Goal: Use online tool/utility: Utilize a website feature to perform a specific function

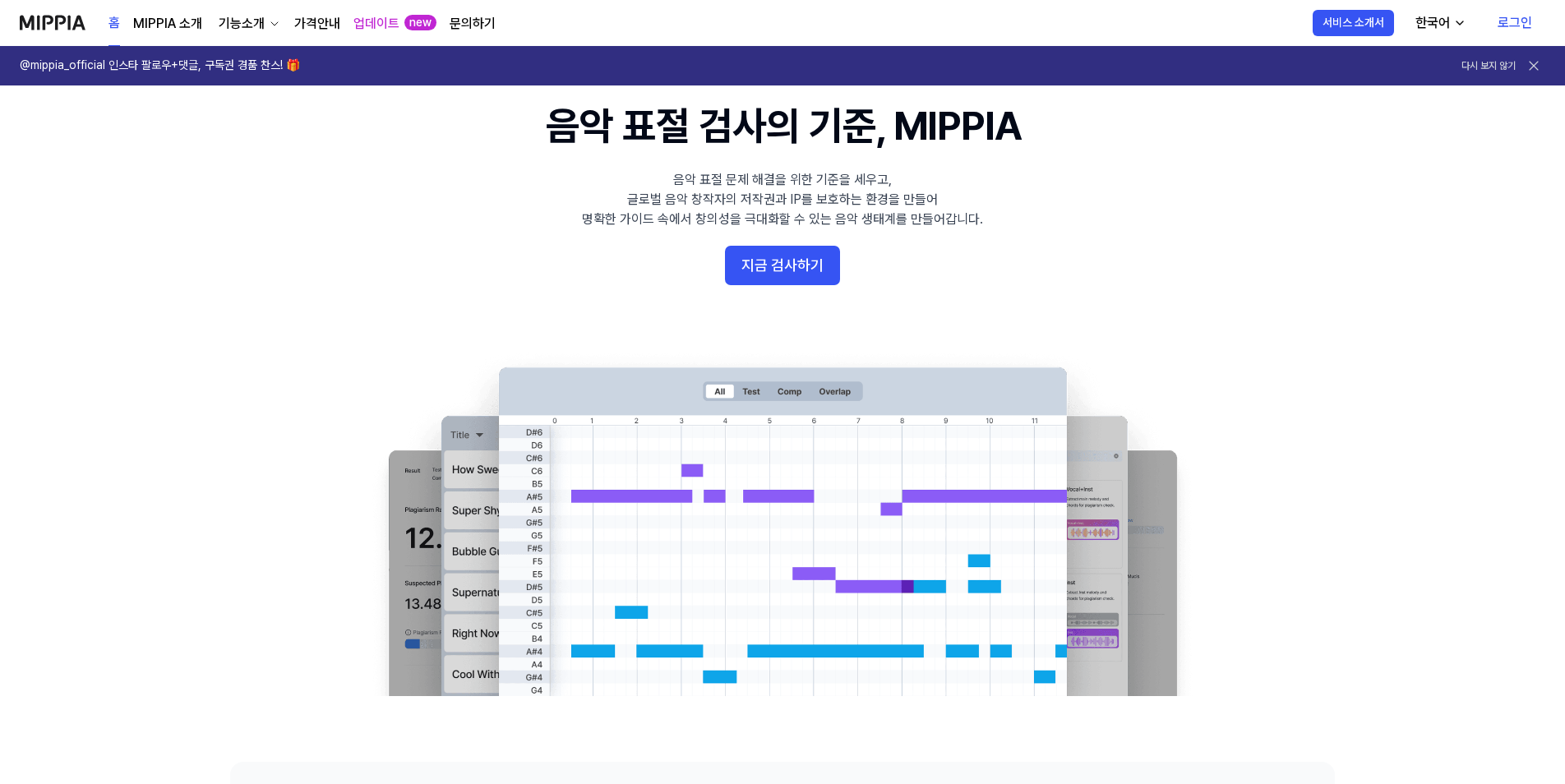
scroll to position [82, 0]
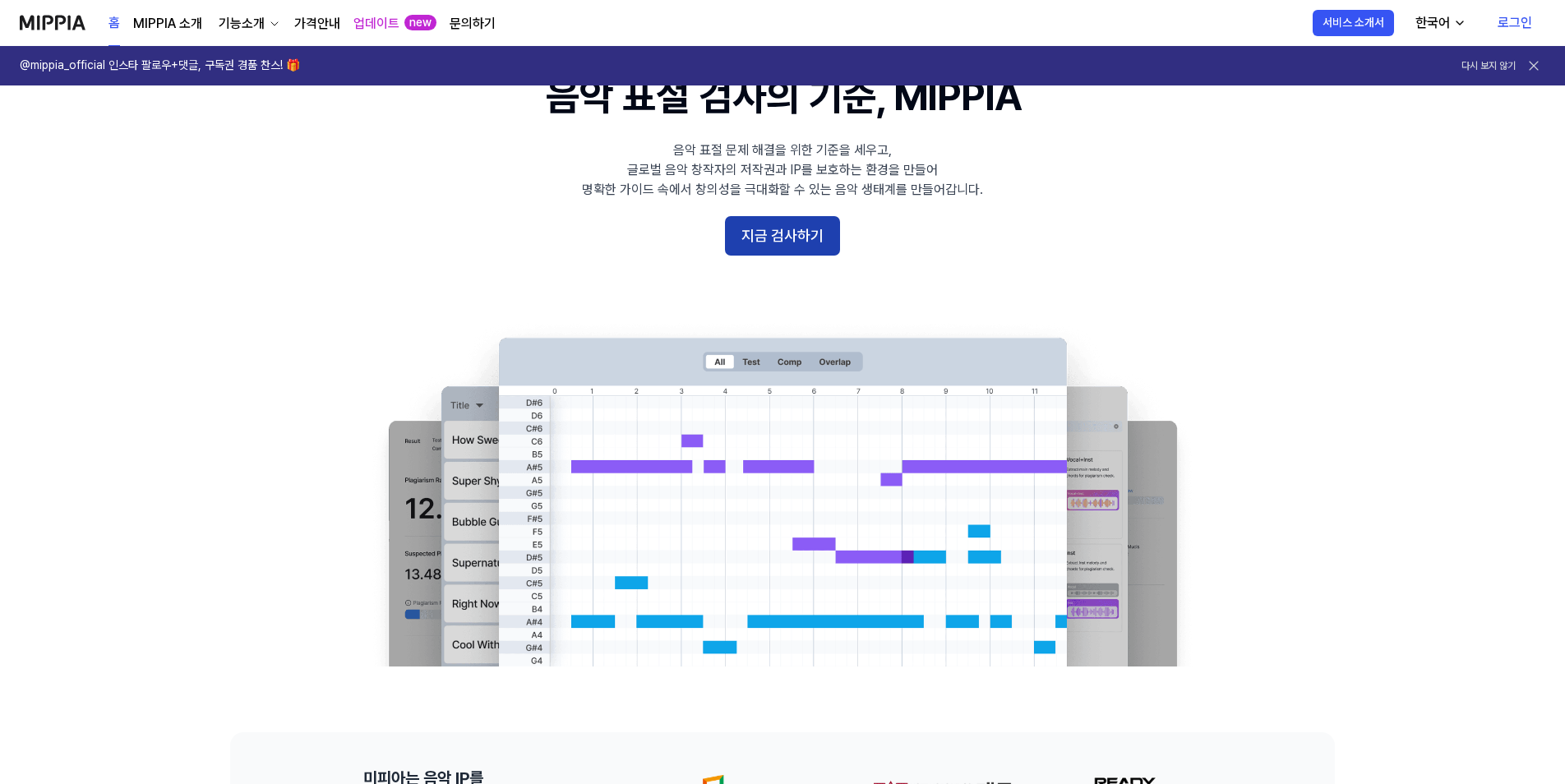
click at [779, 237] on button "지금 검사하기" at bounding box center [782, 235] width 115 height 39
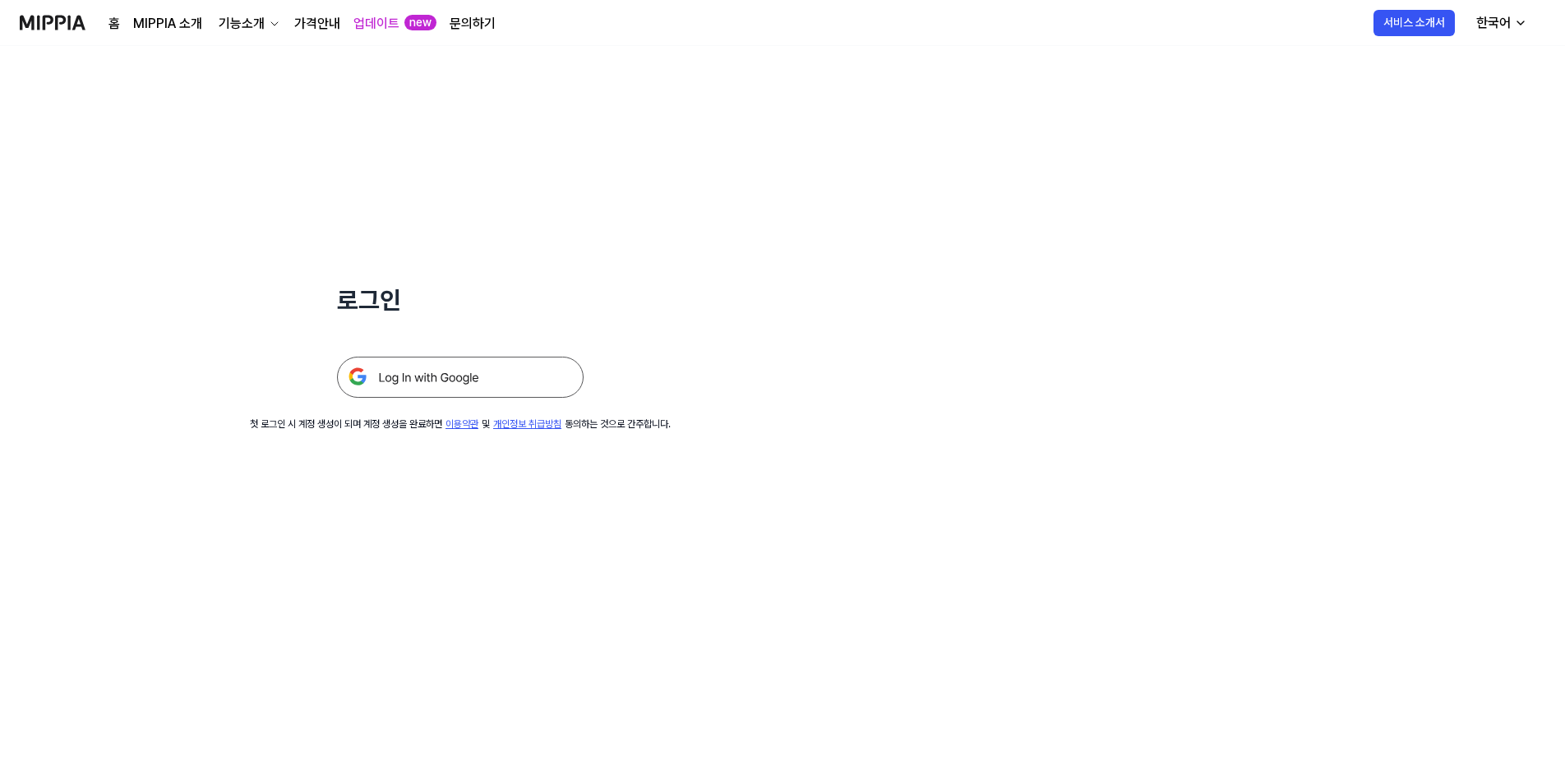
click at [411, 374] on img at bounding box center [460, 376] width 247 height 41
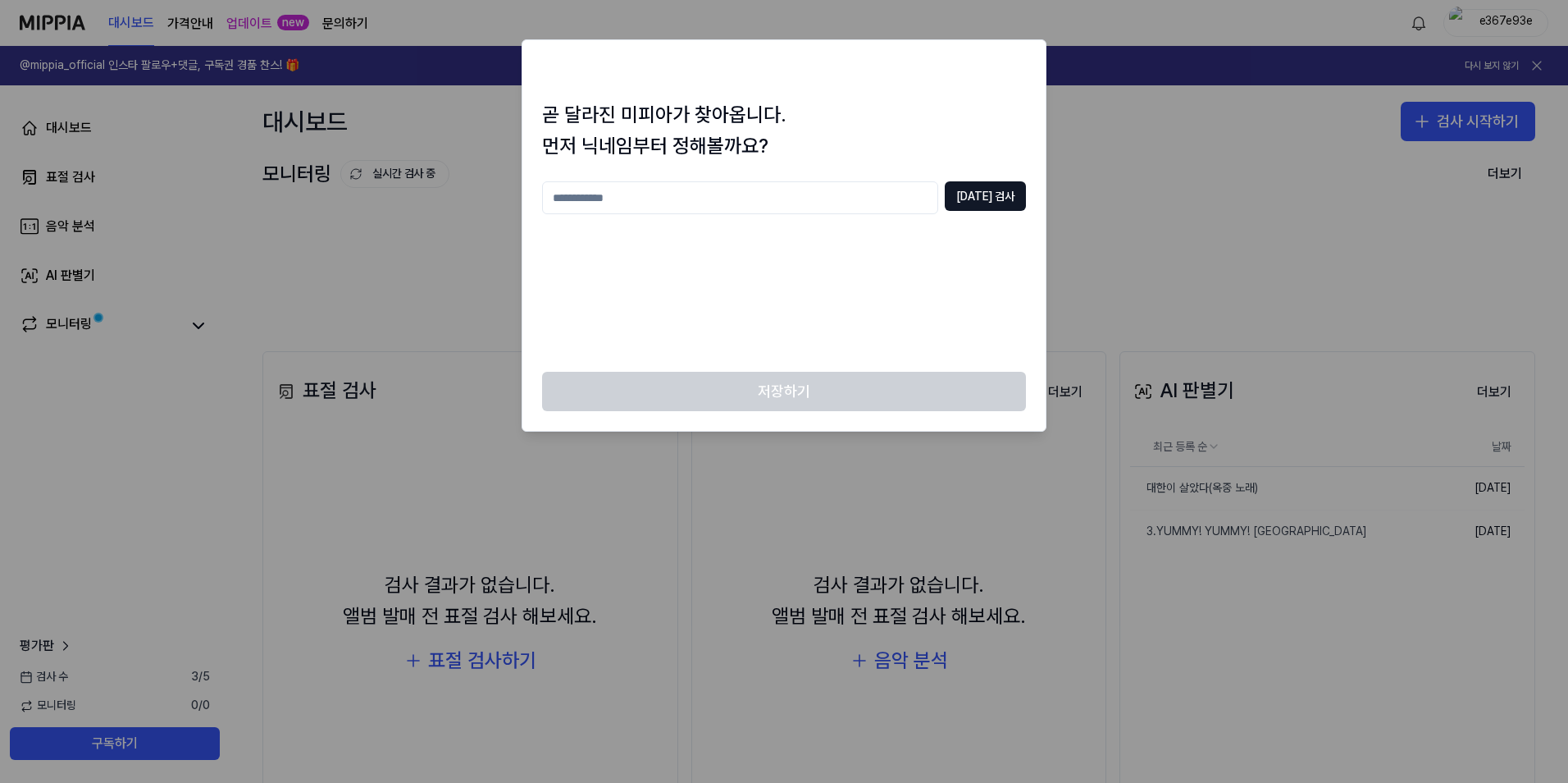
click at [633, 201] on input "text" at bounding box center [741, 198] width 397 height 33
type input "**"
click at [989, 203] on button "[DATE] 검사" at bounding box center [985, 197] width 81 height 30
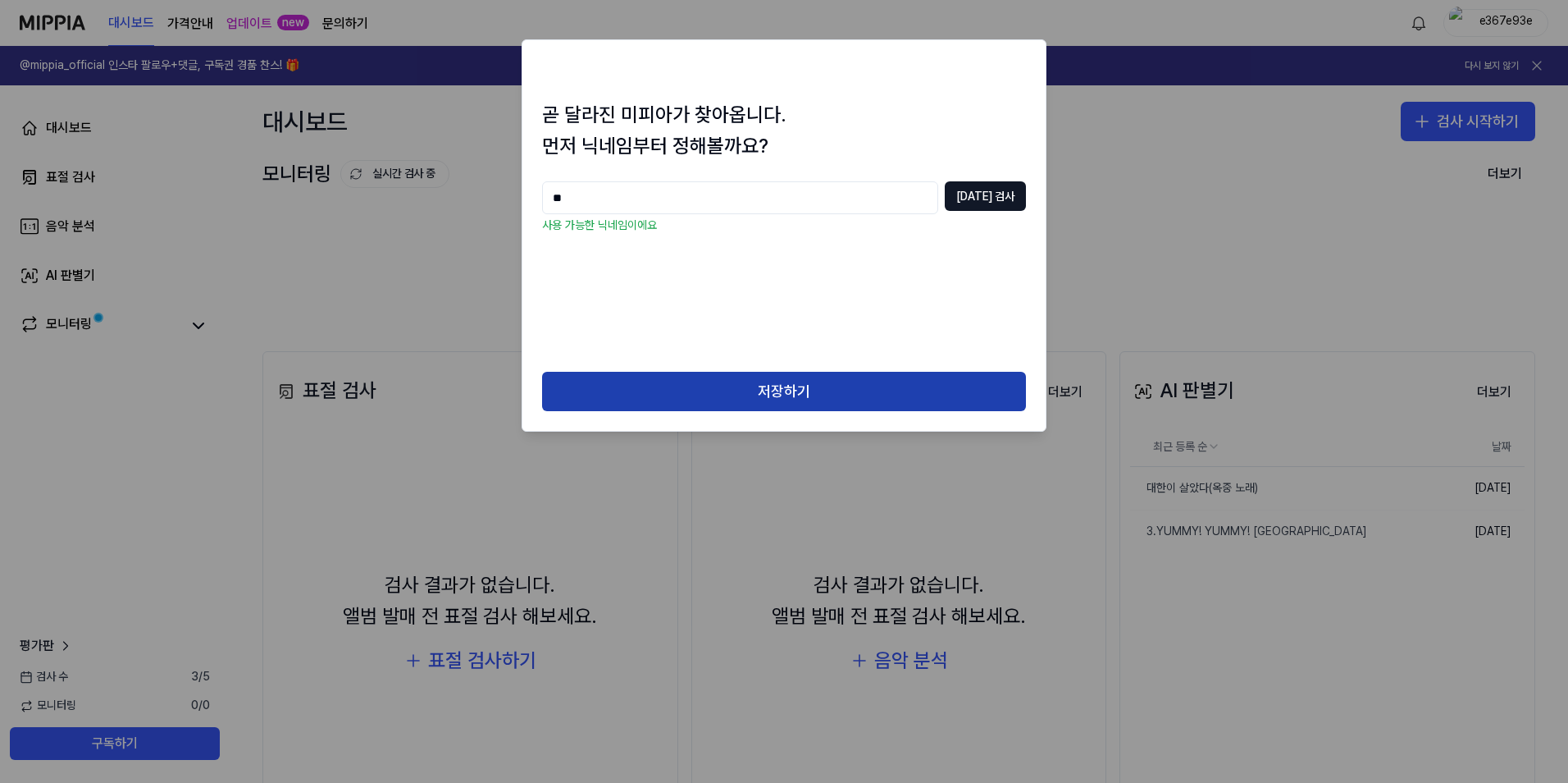
click at [754, 382] on button "저장하기" at bounding box center [784, 391] width 484 height 39
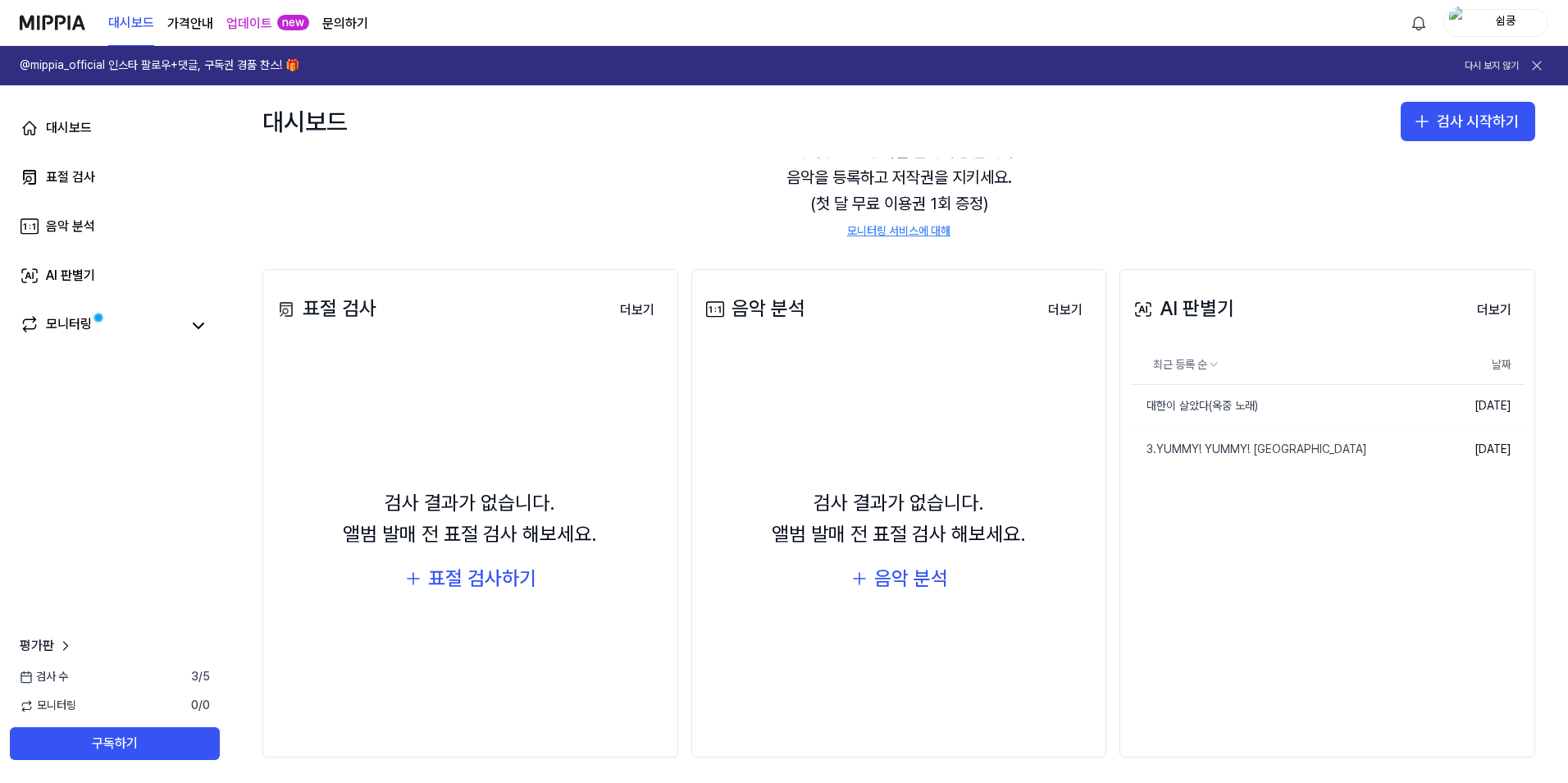
scroll to position [89, 0]
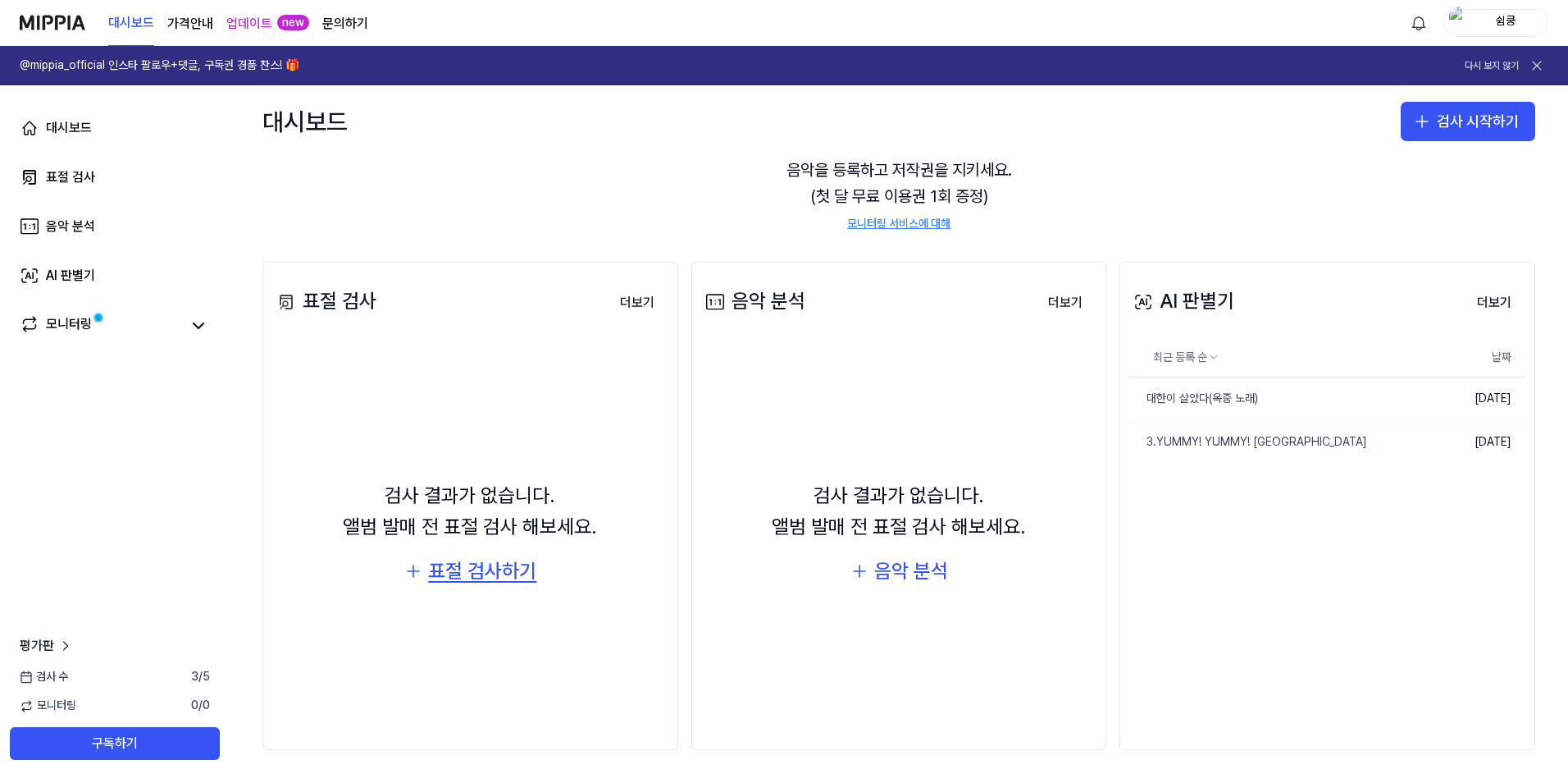
click at [465, 579] on div "표절 검사하기" at bounding box center [482, 572] width 108 height 31
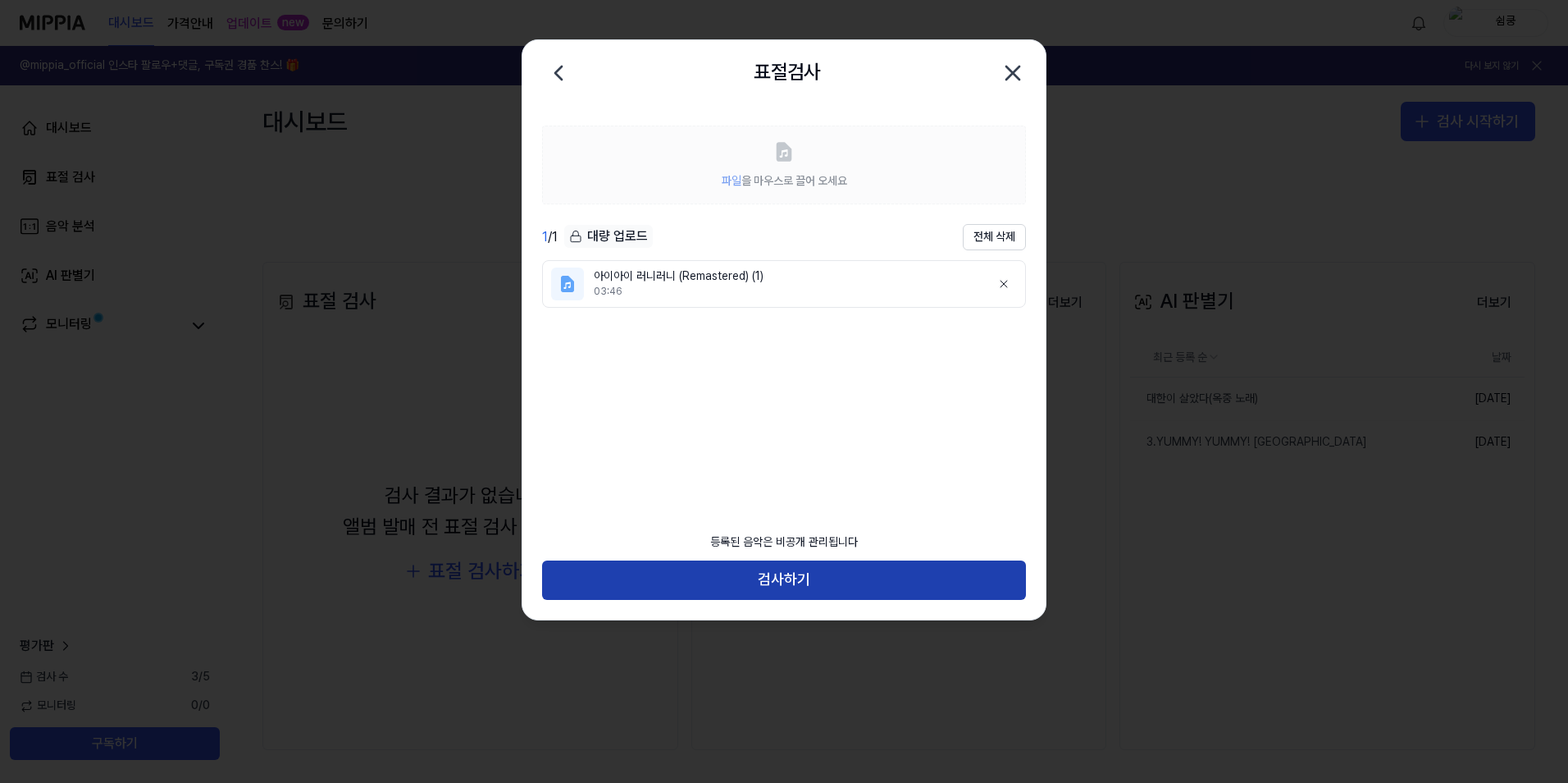
click at [795, 591] on button "검사하기" at bounding box center [784, 579] width 484 height 39
